Goal: Navigation & Orientation: Locate item on page

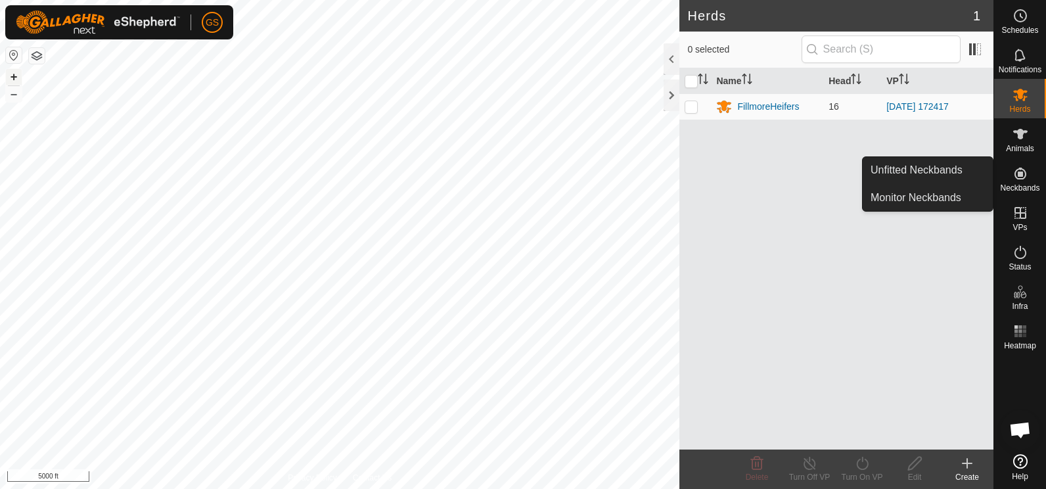
drag, startPoint x: 0, startPoint y: 0, endPoint x: 11, endPoint y: 76, distance: 76.4
click at [11, 76] on button "+" at bounding box center [14, 77] width 16 height 16
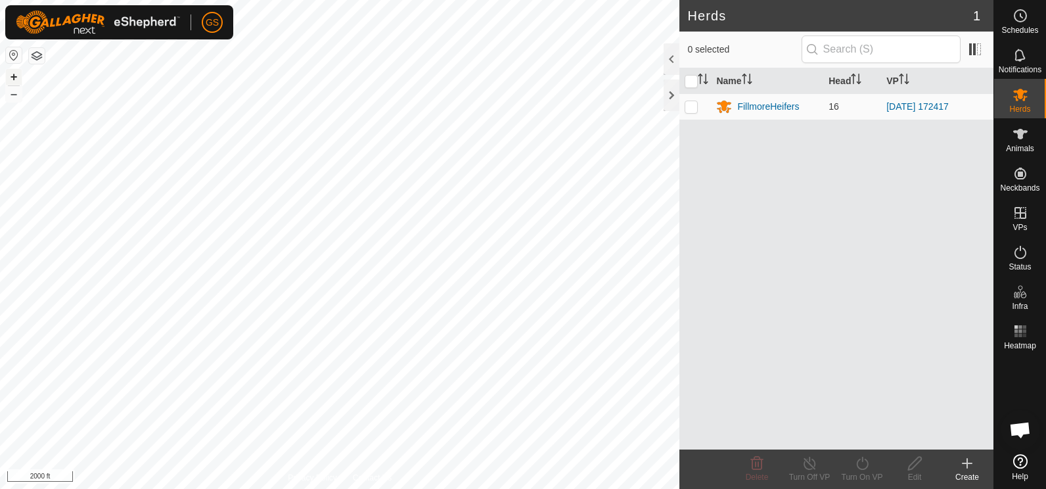
click at [11, 76] on button "+" at bounding box center [14, 77] width 16 height 16
click at [12, 76] on button "+" at bounding box center [14, 77] width 16 height 16
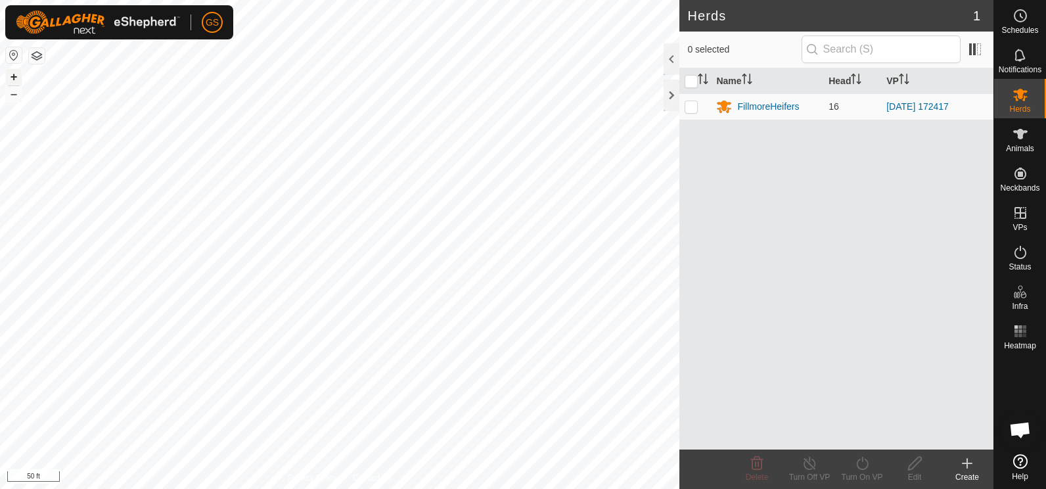
click at [12, 77] on button "+" at bounding box center [14, 77] width 16 height 16
click at [15, 96] on button "–" at bounding box center [14, 94] width 16 height 16
click at [672, 97] on div at bounding box center [672, 96] width 16 height 32
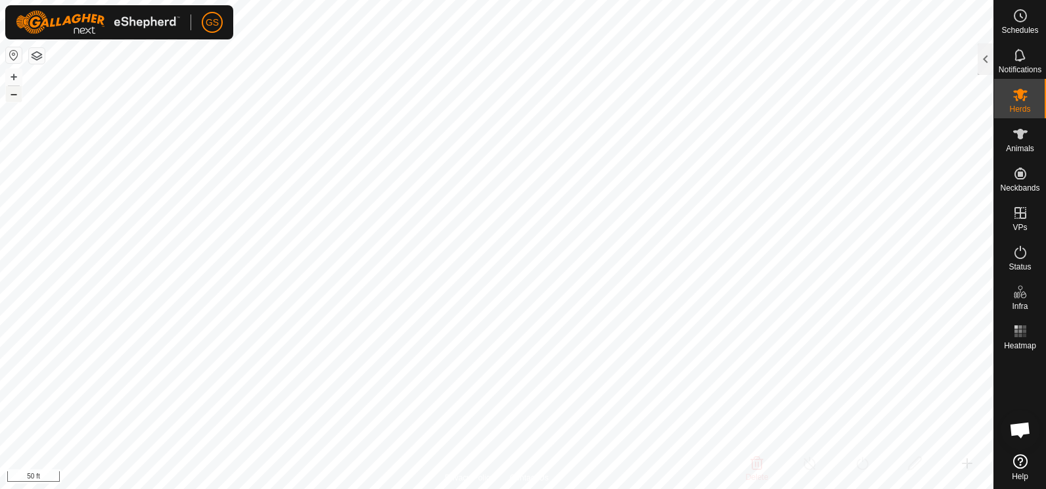
click at [18, 94] on button "–" at bounding box center [14, 94] width 16 height 16
click at [17, 94] on button "–" at bounding box center [14, 94] width 16 height 16
click at [21, 94] on button "–" at bounding box center [14, 94] width 16 height 16
click at [16, 91] on button "–" at bounding box center [14, 94] width 16 height 16
click at [21, 97] on button "–" at bounding box center [14, 94] width 16 height 16
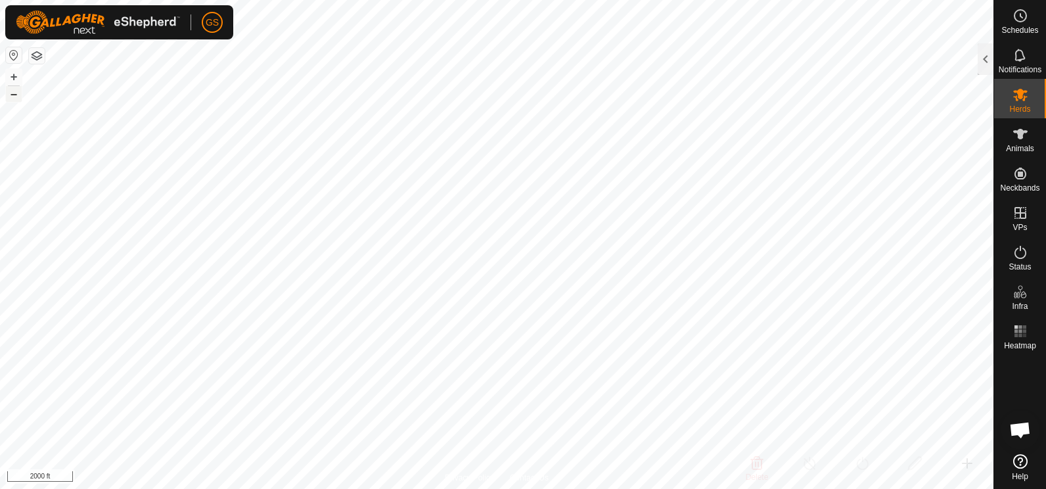
click at [16, 93] on button "–" at bounding box center [14, 94] width 16 height 16
click at [14, 93] on button "–" at bounding box center [14, 94] width 16 height 16
click at [15, 76] on button "+" at bounding box center [14, 77] width 16 height 16
click at [16, 76] on button "+" at bounding box center [14, 77] width 16 height 16
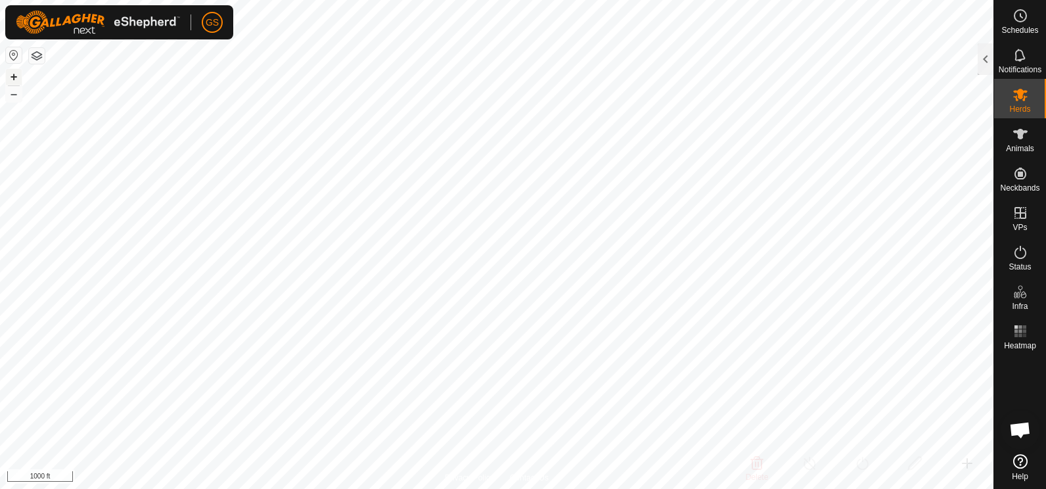
click at [16, 77] on button "+" at bounding box center [14, 77] width 16 height 16
click at [14, 79] on button "+" at bounding box center [14, 77] width 16 height 16
click at [12, 76] on button "+" at bounding box center [14, 77] width 16 height 16
click at [16, 95] on button "–" at bounding box center [14, 94] width 16 height 16
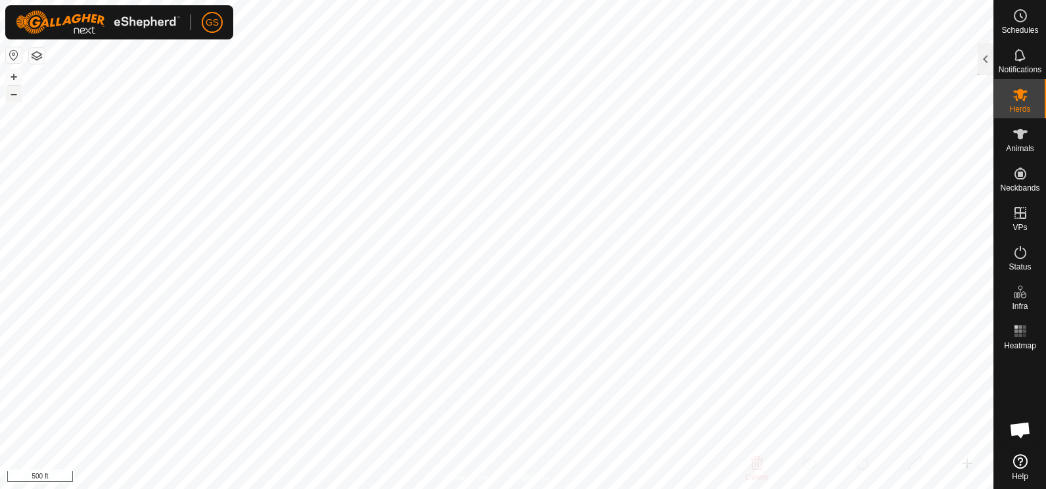
click at [20, 95] on button "–" at bounding box center [14, 94] width 16 height 16
click at [13, 93] on button "–" at bounding box center [14, 94] width 16 height 16
click at [14, 92] on button "–" at bounding box center [14, 94] width 16 height 16
